Goal: Entertainment & Leisure: Consume media (video, audio)

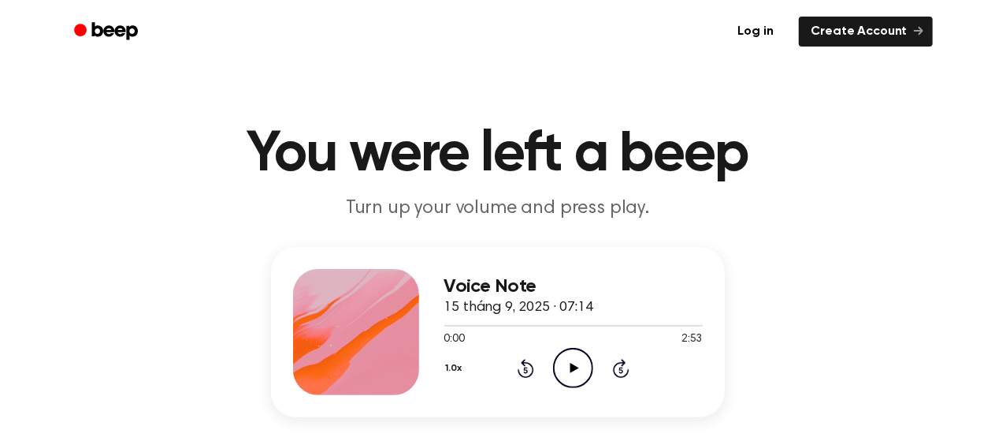
click at [515, 334] on div "0:00 2:53" at bounding box center [573, 339] width 259 height 17
click at [566, 366] on icon "Play Audio" at bounding box center [573, 368] width 40 height 40
click at [572, 356] on icon "Pause Audio" at bounding box center [573, 368] width 40 height 40
click at [572, 356] on icon "Play Audio" at bounding box center [573, 368] width 40 height 40
click at [630, 324] on div at bounding box center [573, 324] width 259 height 13
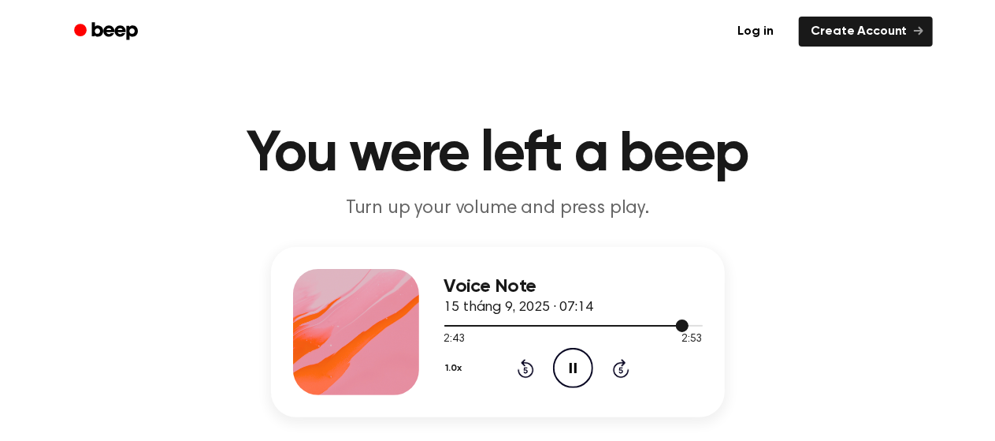
click at [630, 324] on div at bounding box center [573, 324] width 259 height 13
click at [657, 326] on div at bounding box center [573, 324] width 259 height 13
click at [575, 366] on icon at bounding box center [573, 368] width 7 height 10
click at [478, 326] on div at bounding box center [573, 324] width 259 height 13
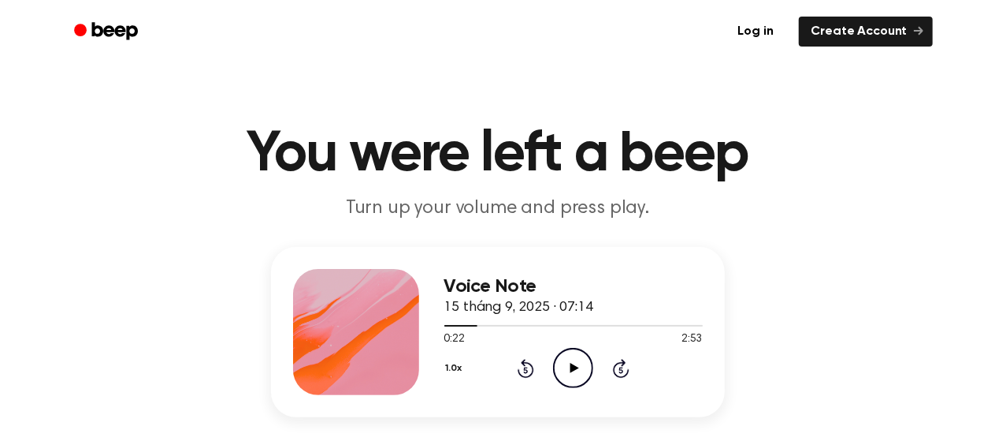
click at [571, 333] on div "0:22 2:53" at bounding box center [573, 339] width 259 height 17
click at [572, 329] on div at bounding box center [573, 324] width 259 height 13
click at [569, 365] on icon "Play Audio" at bounding box center [573, 368] width 40 height 40
click at [567, 361] on icon "Play Audio" at bounding box center [573, 368] width 40 height 40
click at [575, 370] on icon at bounding box center [573, 368] width 7 height 10
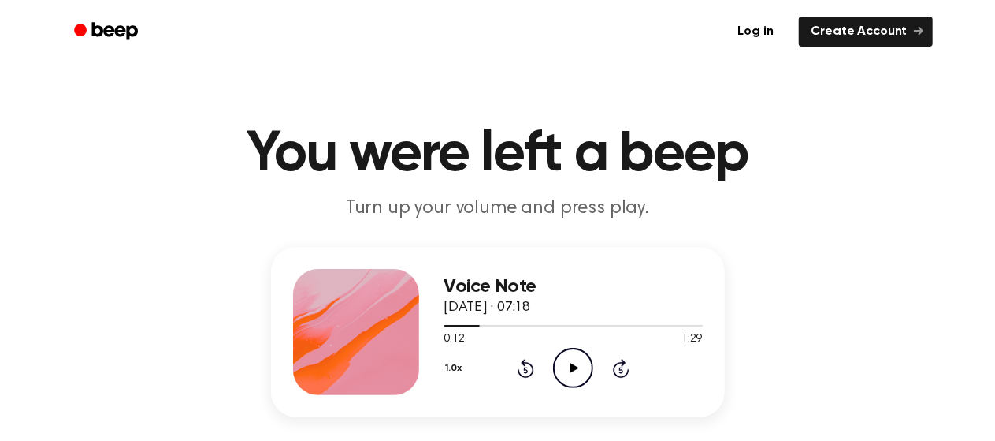
click at [575, 370] on icon "Play Audio" at bounding box center [573, 368] width 40 height 40
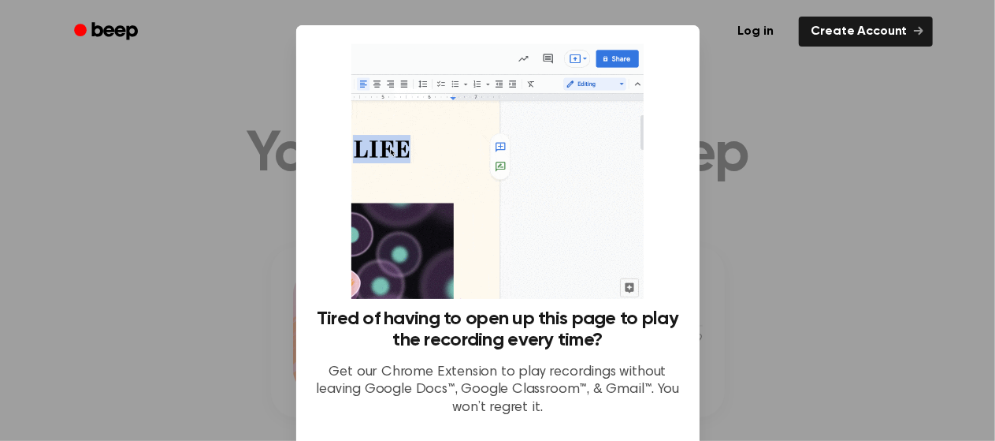
click at [829, 329] on div at bounding box center [497, 220] width 995 height 441
click at [737, 264] on div at bounding box center [497, 220] width 995 height 441
click at [363, 379] on p "Get our Chrome Extension to play recordings without leaving Google Docs™, Googl…" at bounding box center [498, 390] width 366 height 54
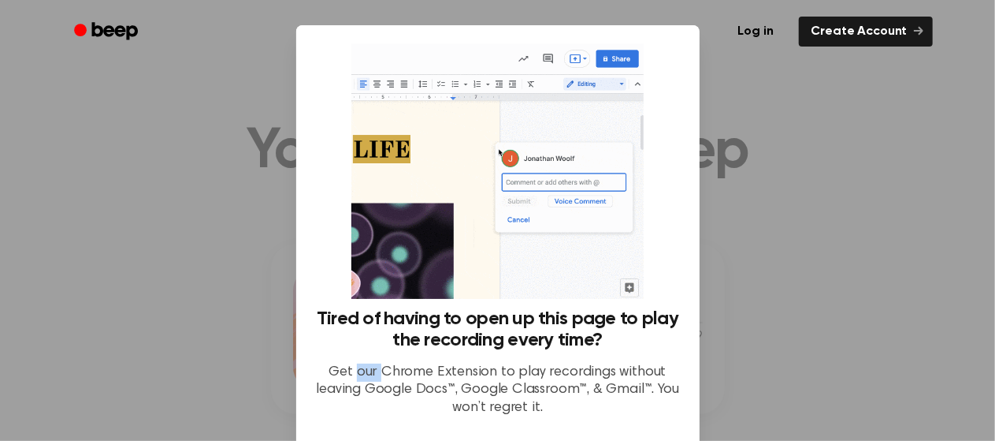
click at [363, 379] on p "Get our Chrome Extension to play recordings without leaving Google Docs™, Googl…" at bounding box center [498, 390] width 366 height 54
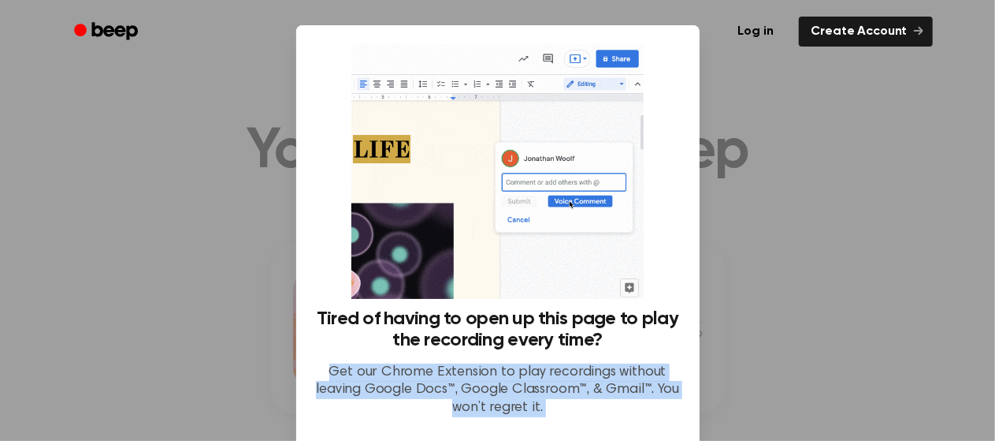
click at [363, 379] on p "Get our Chrome Extension to play recordings without leaving Google Docs™, Googl…" at bounding box center [498, 390] width 366 height 54
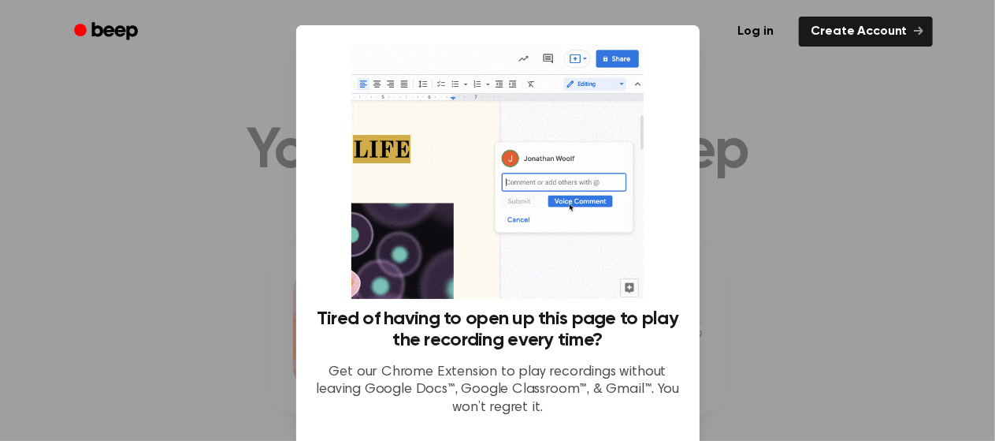
click at [145, 300] on div at bounding box center [497, 220] width 995 height 441
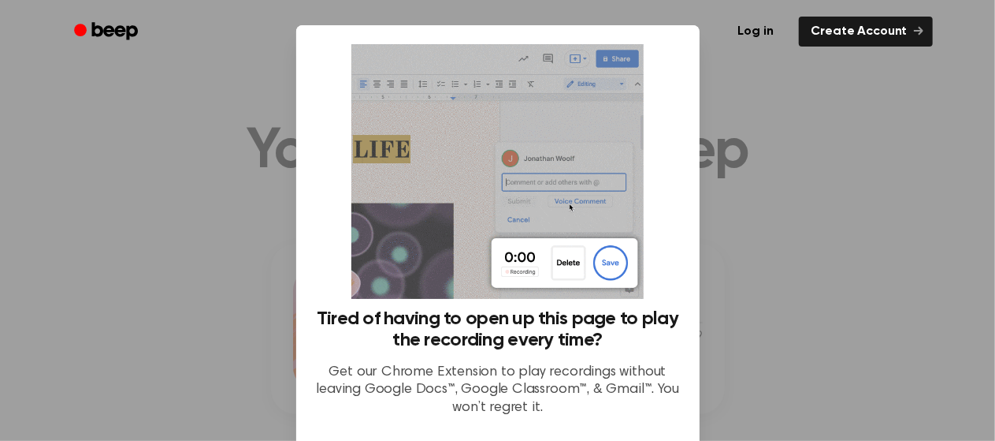
click at [145, 300] on div at bounding box center [497, 220] width 995 height 441
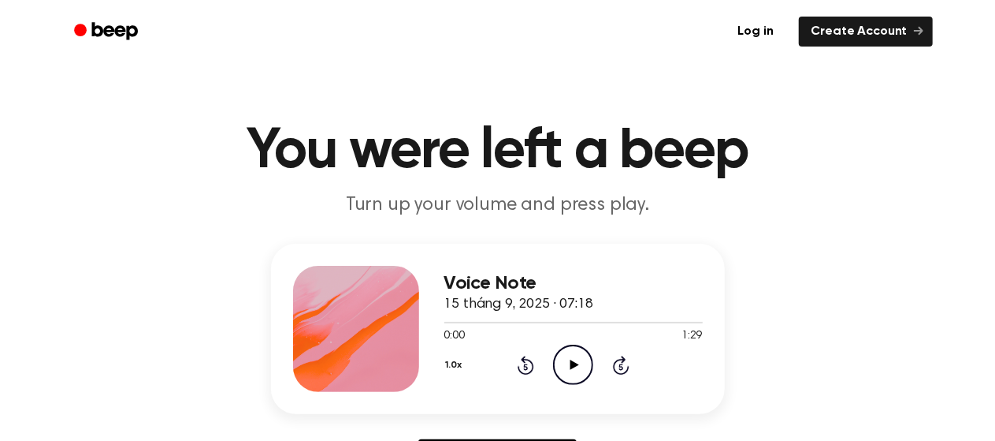
click at [576, 352] on icon "Play Audio" at bounding box center [573, 364] width 40 height 40
click at [603, 326] on div at bounding box center [573, 321] width 259 height 13
click at [569, 381] on icon "Play Audio" at bounding box center [573, 364] width 40 height 40
click at [566, 322] on div at bounding box center [538, 323] width 189 height 2
click at [545, 322] on div at bounding box center [512, 323] width 137 height 2
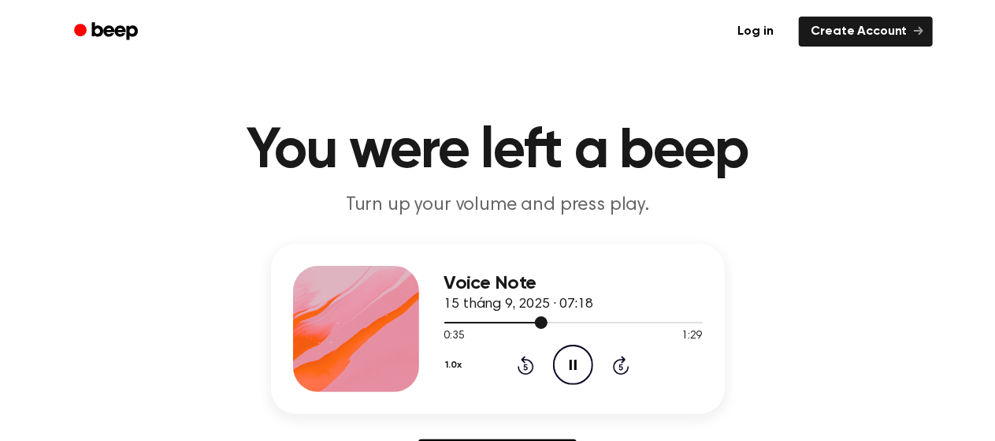
click at [548, 323] on div at bounding box center [573, 321] width 259 height 13
click at [557, 325] on div at bounding box center [573, 321] width 259 height 13
click at [580, 382] on circle at bounding box center [573, 364] width 39 height 39
click at [466, 322] on div at bounding box center [521, 323] width 155 height 2
click at [566, 367] on icon "Play Audio" at bounding box center [573, 364] width 40 height 40
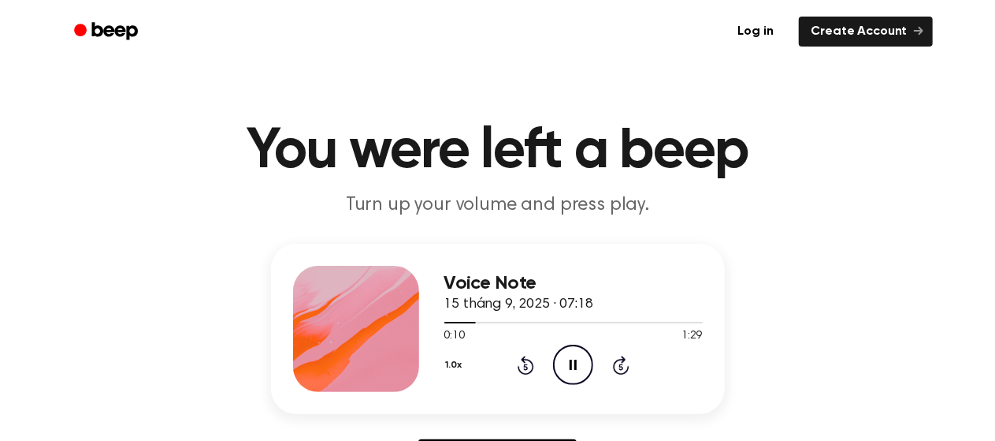
click at [567, 374] on icon "Pause Audio" at bounding box center [573, 364] width 40 height 40
click at [559, 361] on icon "Play Audio" at bounding box center [573, 364] width 40 height 40
click at [605, 327] on div at bounding box center [573, 321] width 259 height 13
click at [578, 362] on icon "Pause Audio" at bounding box center [573, 364] width 40 height 40
click at [578, 362] on icon "Play Audio" at bounding box center [573, 364] width 40 height 40
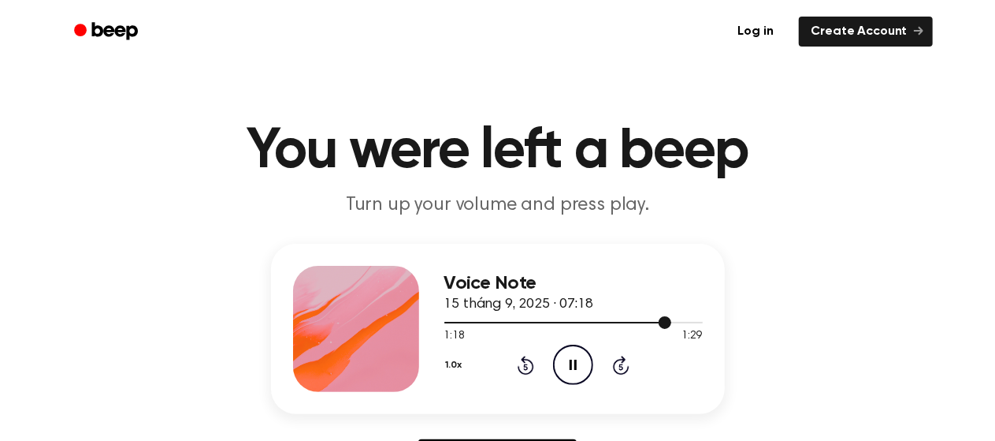
click at [660, 321] on span at bounding box center [665, 322] width 13 height 13
click at [660, 321] on div at bounding box center [573, 321] width 259 height 13
click at [654, 322] on span at bounding box center [659, 322] width 13 height 13
click at [646, 322] on div at bounding box center [553, 323] width 218 height 2
click at [646, 322] on div at bounding box center [552, 323] width 217 height 2
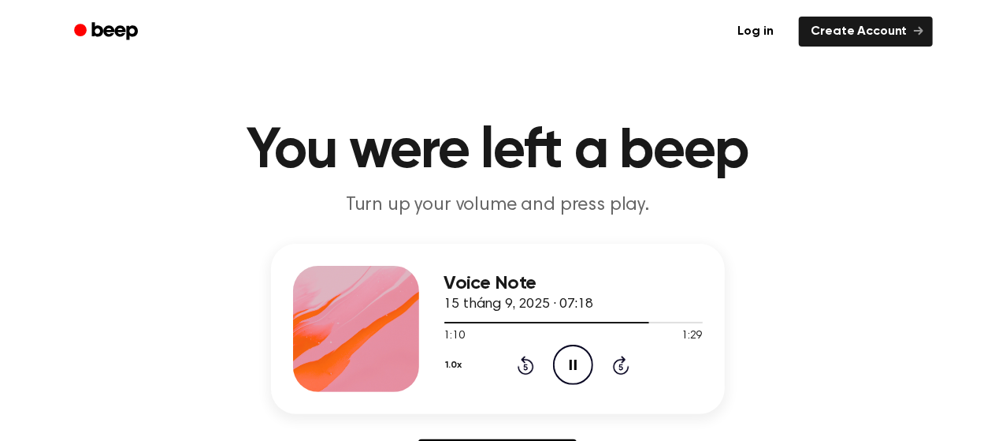
click at [586, 360] on icon "Pause Audio" at bounding box center [573, 364] width 40 height 40
click at [574, 377] on icon "Play Audio" at bounding box center [573, 364] width 40 height 40
click at [686, 321] on div at bounding box center [573, 321] width 259 height 13
click at [682, 321] on div at bounding box center [573, 321] width 259 height 13
drag, startPoint x: 675, startPoint y: 328, endPoint x: 674, endPoint y: 316, distance: 11.8
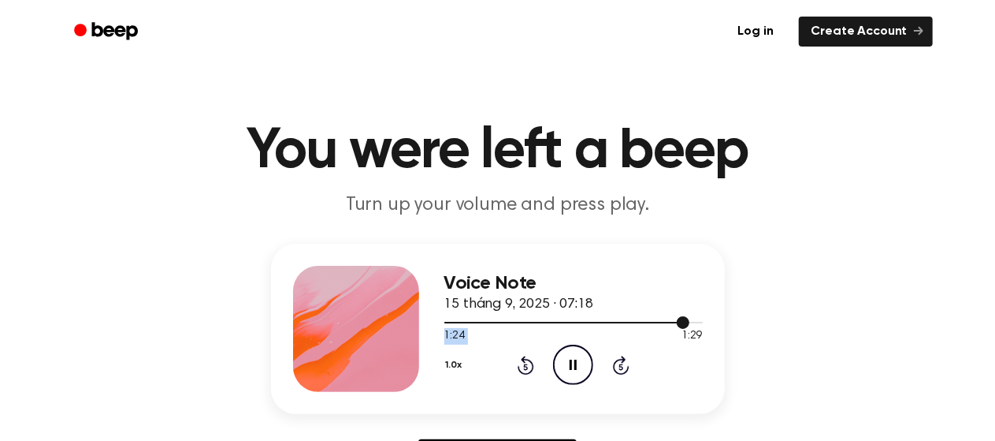
click at [674, 316] on div "1:24 1:29 Your browser does not support the [object Object] element." at bounding box center [573, 329] width 259 height 29
click at [674, 316] on div at bounding box center [573, 321] width 259 height 13
click at [567, 369] on icon "Pause Audio" at bounding box center [573, 364] width 40 height 40
